Goal: Navigation & Orientation: Understand site structure

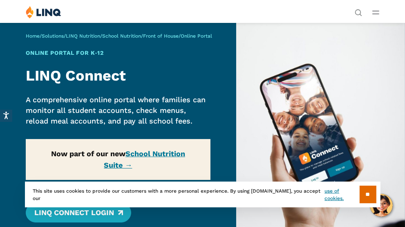
click at [96, 216] on section "** This site uses cookies to provide our customers with a more personal experie…" at bounding box center [203, 207] width 392 height 26
click at [108, 213] on section "** This site uses cookies to provide our customers with a more personal experie…" at bounding box center [203, 207] width 392 height 26
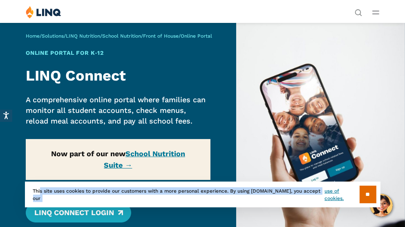
click at [108, 213] on section "** This site uses cookies to provide our customers with a more personal experie…" at bounding box center [203, 207] width 392 height 26
